Goal: Transaction & Acquisition: Purchase product/service

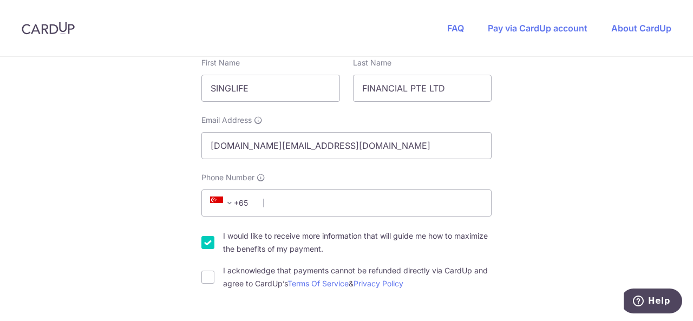
scroll to position [216, 0]
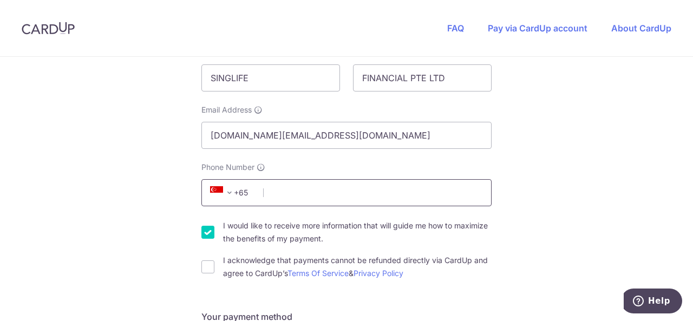
click at [294, 198] on input "Phone Number" at bounding box center [346, 192] width 290 height 27
type input "92206210"
type input "068807"
type input "[STREET_ADDRESS]"
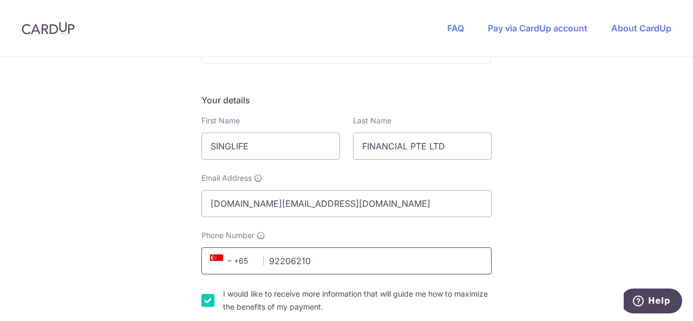
scroll to position [257, 0]
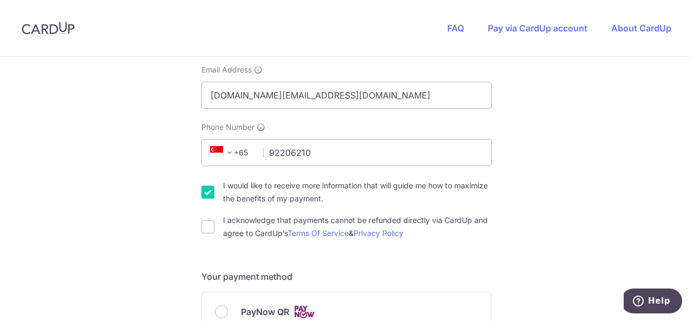
click at [209, 188] on input "I would like to receive more information that will guide me how to maximize the…" at bounding box center [207, 192] width 13 height 13
checkbox input "false"
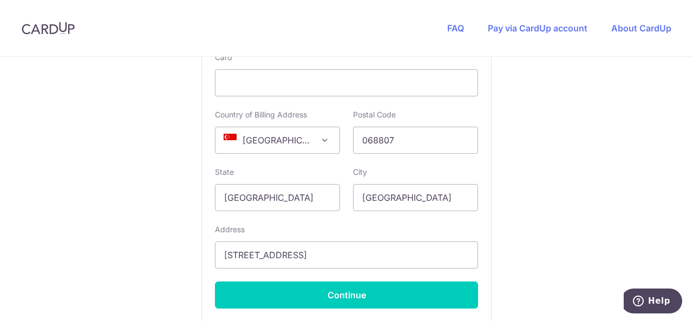
scroll to position [690, 0]
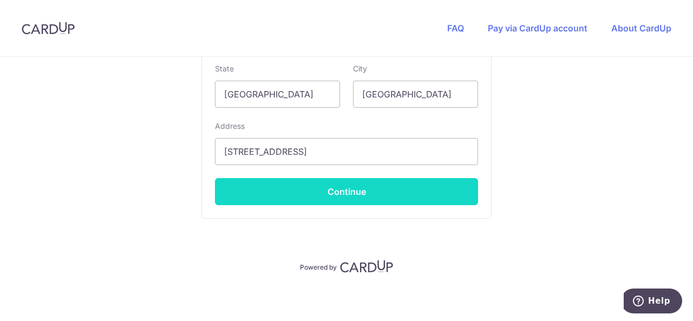
click at [379, 188] on button "Continue" at bounding box center [346, 191] width 263 height 27
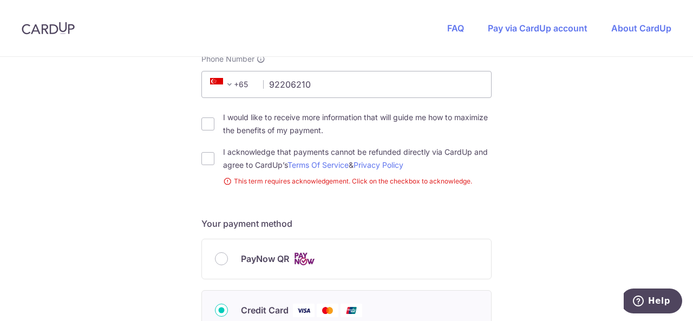
scroll to position [348, 0]
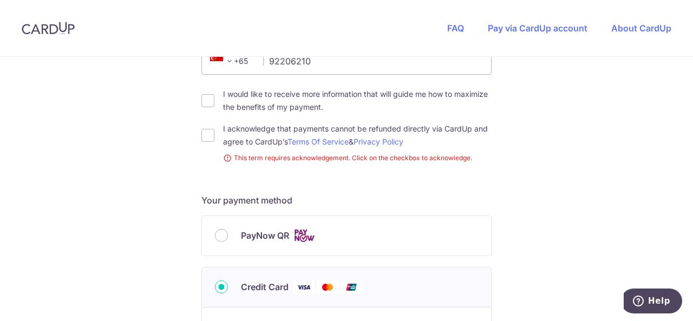
click at [212, 136] on div "I acknowledge that payments cannot be refunded directly via CardUp and agree to…" at bounding box center [346, 135] width 290 height 26
click at [209, 136] on input "I acknowledge that payments cannot be refunded directly via CardUp and agree to…" at bounding box center [207, 135] width 13 height 13
checkbox input "true"
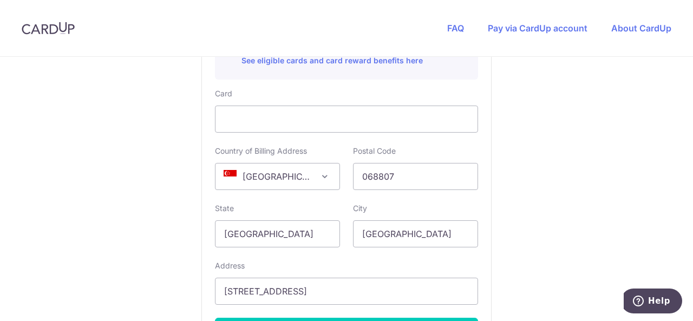
scroll to position [704, 0]
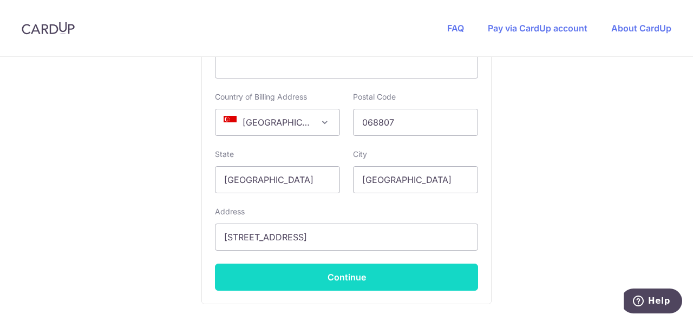
click at [343, 269] on button "Continue" at bounding box center [346, 277] width 263 height 27
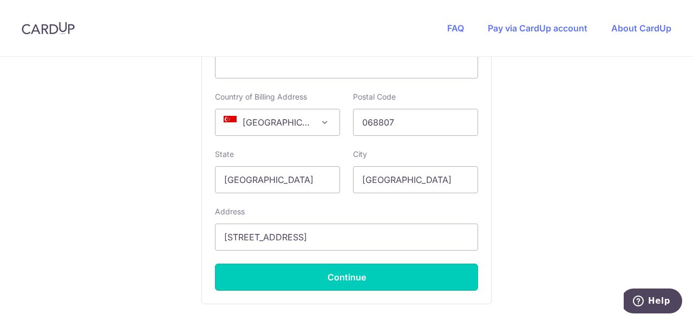
type input "**** 6599"
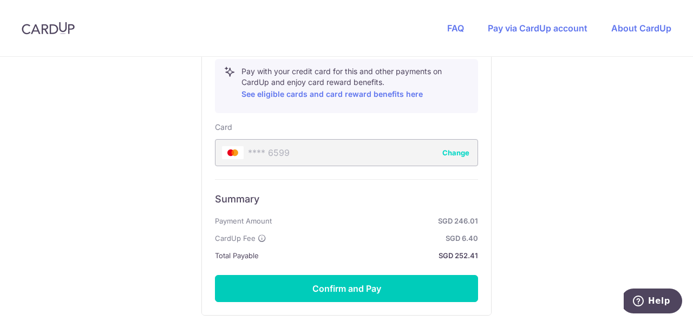
scroll to position [640, 0]
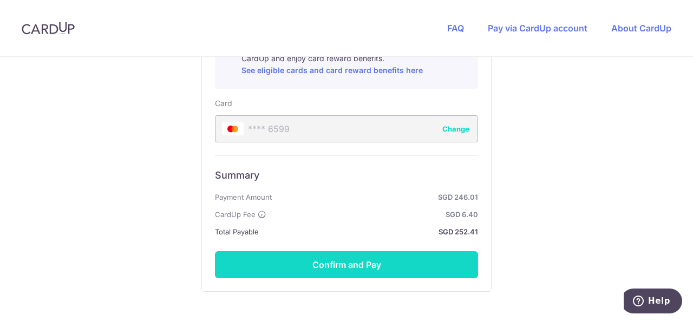
click at [411, 258] on button "Confirm and Pay" at bounding box center [346, 264] width 263 height 27
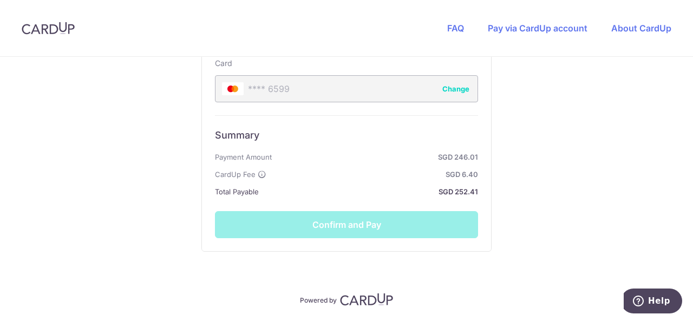
scroll to position [694, 0]
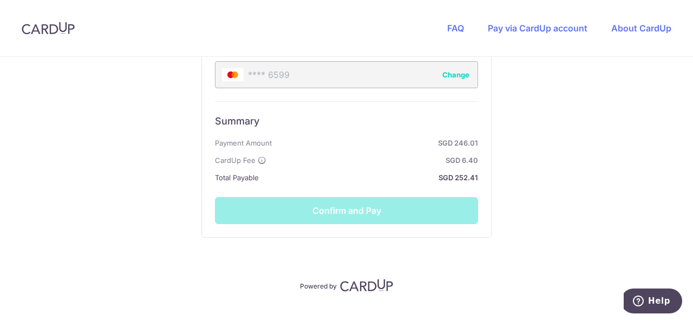
click at [409, 203] on div "Summary Payment Amount SGD 246.01 CardUp Fee SGD 6.40 Total Payable SGD 252.41 …" at bounding box center [346, 162] width 263 height 123
